Goal: Task Accomplishment & Management: Manage account settings

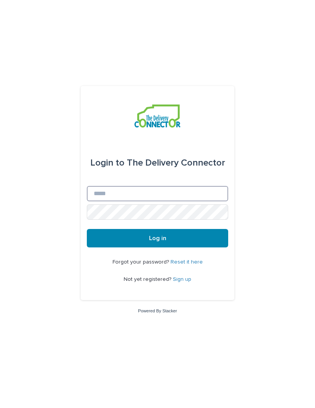
click at [119, 202] on input "Email" at bounding box center [158, 193] width 142 height 15
type input "**********"
click at [158, 248] on button "Log in" at bounding box center [158, 238] width 142 height 18
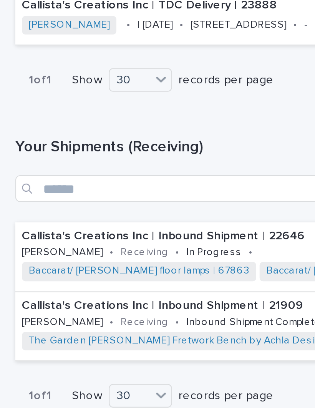
scroll to position [490, 0]
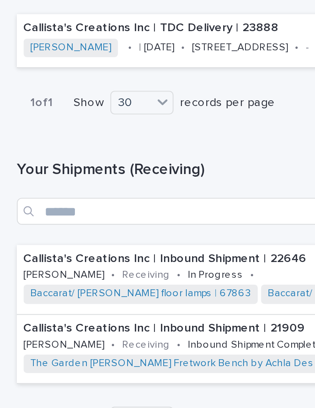
click at [86, 312] on p "Callista's Creations Inc | Inbound Shipment | 22646" at bounding box center [158, 315] width 294 height 7
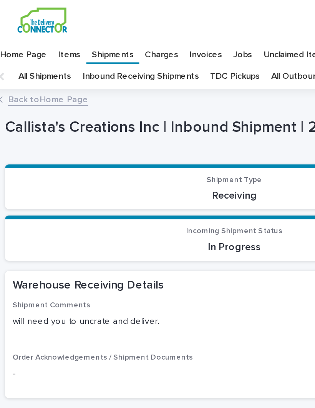
click at [179, 39] on link "All Outbound Shipments" at bounding box center [199, 46] width 58 height 15
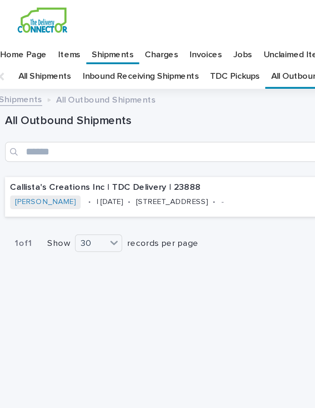
click at [147, 39] on link "TDC Pickups" at bounding box center [148, 46] width 30 height 15
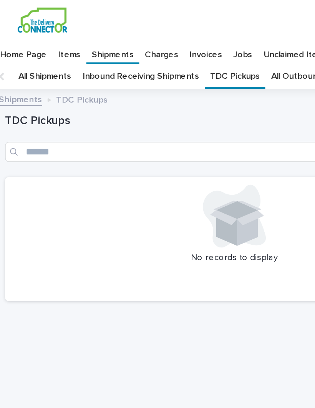
click at [39, 39] on link "All Shipments" at bounding box center [32, 46] width 32 height 15
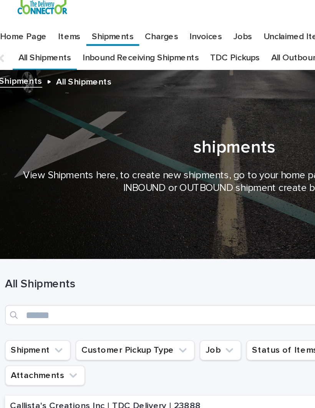
scroll to position [11, 0]
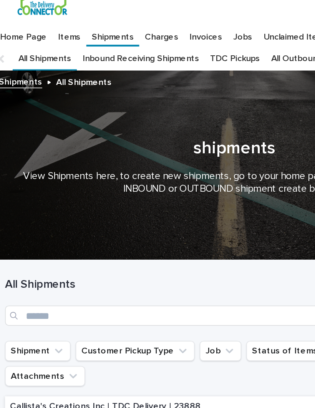
click at [95, 208] on button "Customer Pickup Type" at bounding box center [87, 214] width 73 height 12
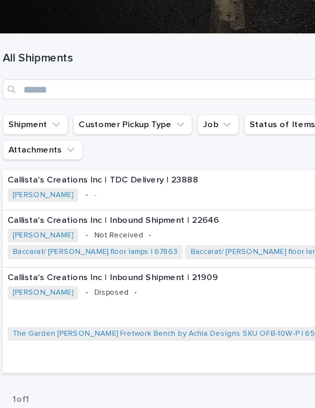
click at [143, 302] on div "Callista's Creations Inc | Inbound Shipment | 21909 [PERSON_NAME] • Disposed • …" at bounding box center [148, 334] width 280 height 64
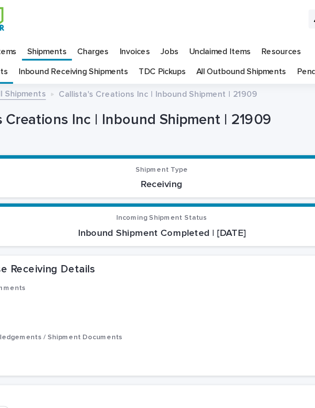
click at [212, 25] on p "Resources" at bounding box center [225, 31] width 26 height 12
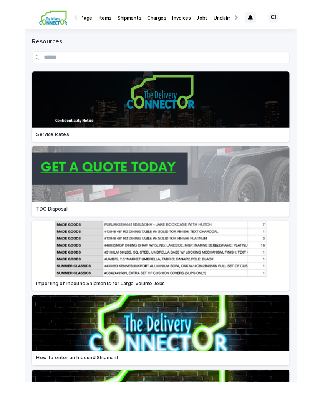
scroll to position [0, 23]
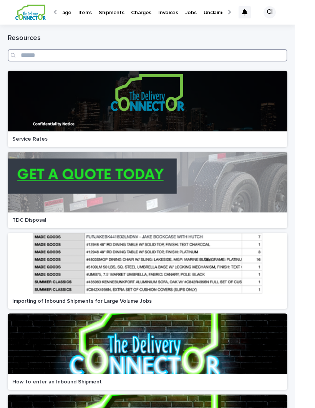
click at [37, 60] on input "Search" at bounding box center [148, 55] width 280 height 12
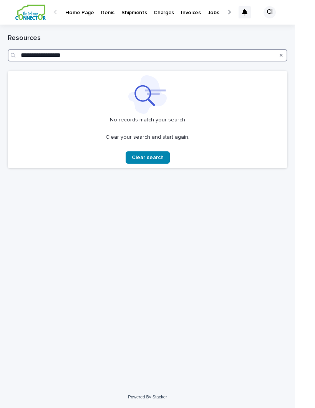
scroll to position [18, 0]
type input "**********"
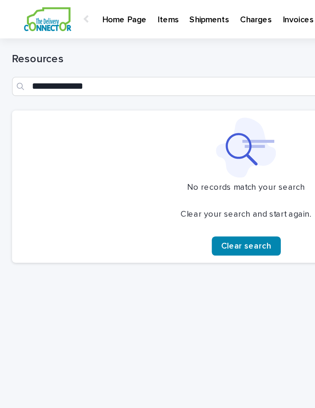
click at [109, 13] on p "Items" at bounding box center [107, 8] width 13 height 16
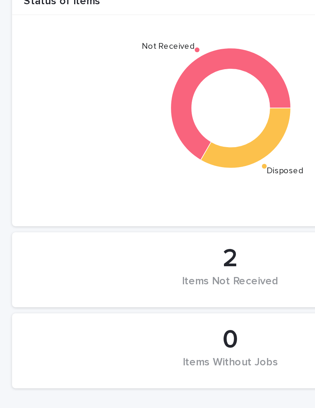
scroll to position [185, 0]
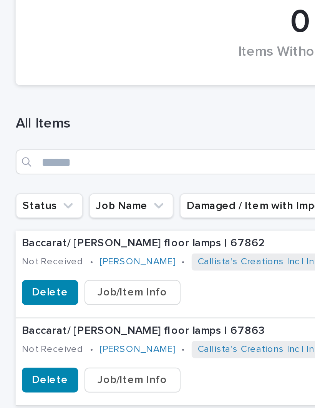
click at [25, 346] on span "Delete" at bounding box center [25, 350] width 18 height 8
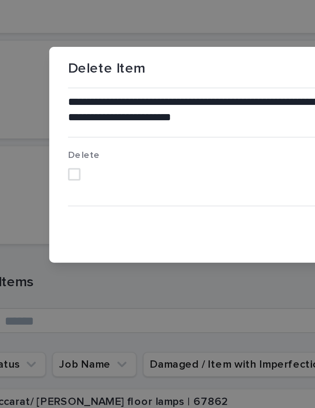
click at [52, 211] on span at bounding box center [55, 214] width 6 height 6
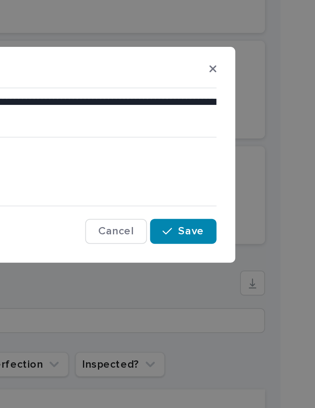
click at [245, 239] on span "Save" at bounding box center [251, 241] width 13 height 5
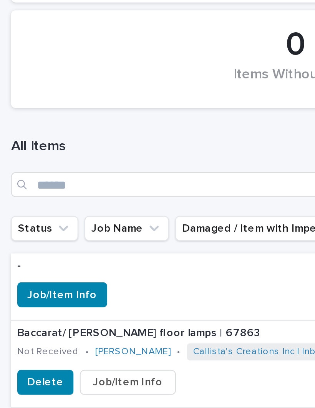
click at [25, 379] on span "Delete" at bounding box center [25, 383] width 18 height 8
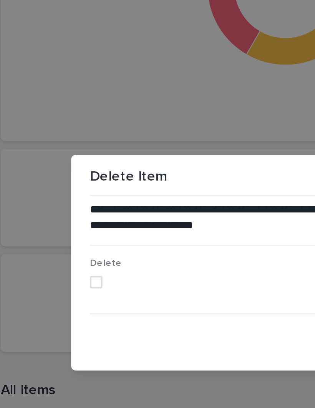
click at [52, 211] on span at bounding box center [55, 214] width 6 height 6
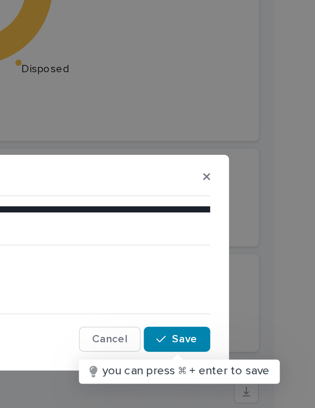
click at [231, 236] on button "Save" at bounding box center [247, 242] width 33 height 12
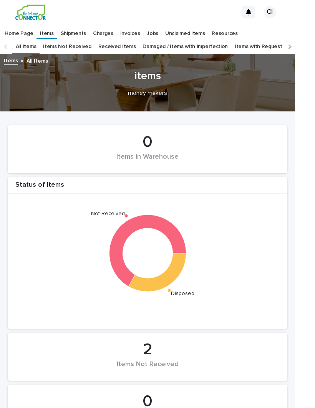
scroll to position [0, 0]
click at [164, 361] on div "Items Not Received" at bounding box center [148, 369] width 254 height 16
click at [158, 361] on div "Items Not Received" at bounding box center [148, 369] width 254 height 16
